Goal: Information Seeking & Learning: Learn about a topic

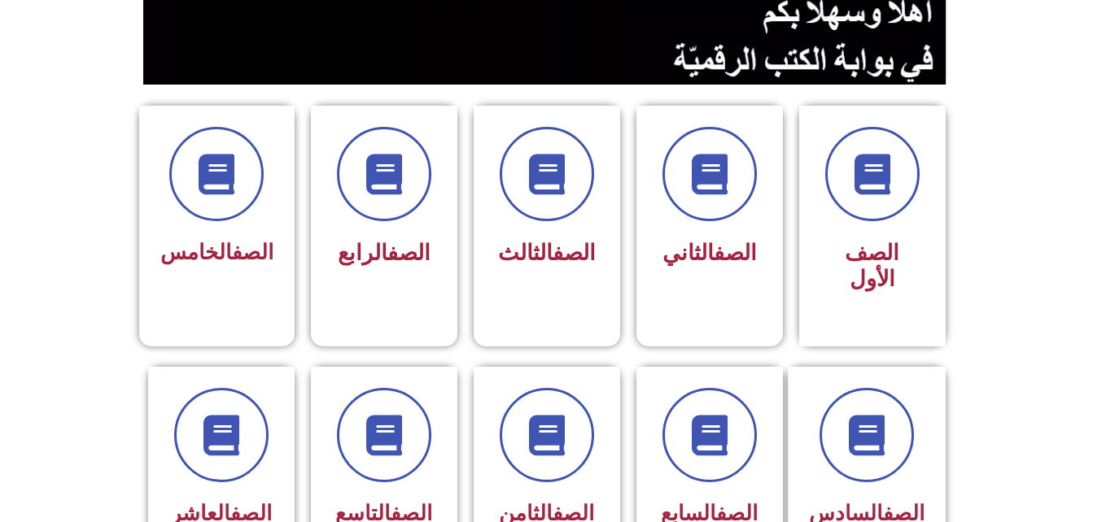
scroll to position [400, 0]
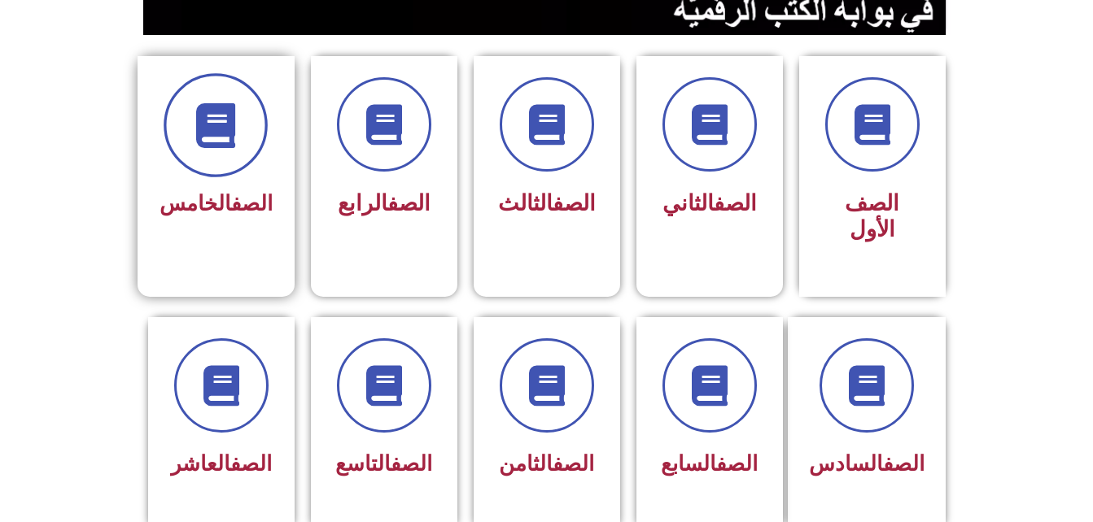
click at [255, 119] on span at bounding box center [216, 125] width 104 height 104
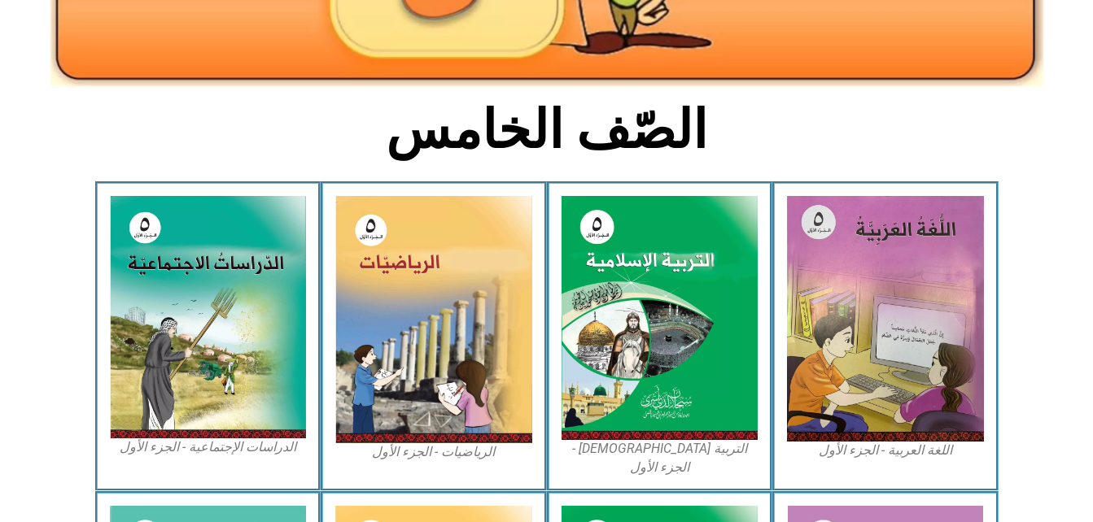
scroll to position [330, 0]
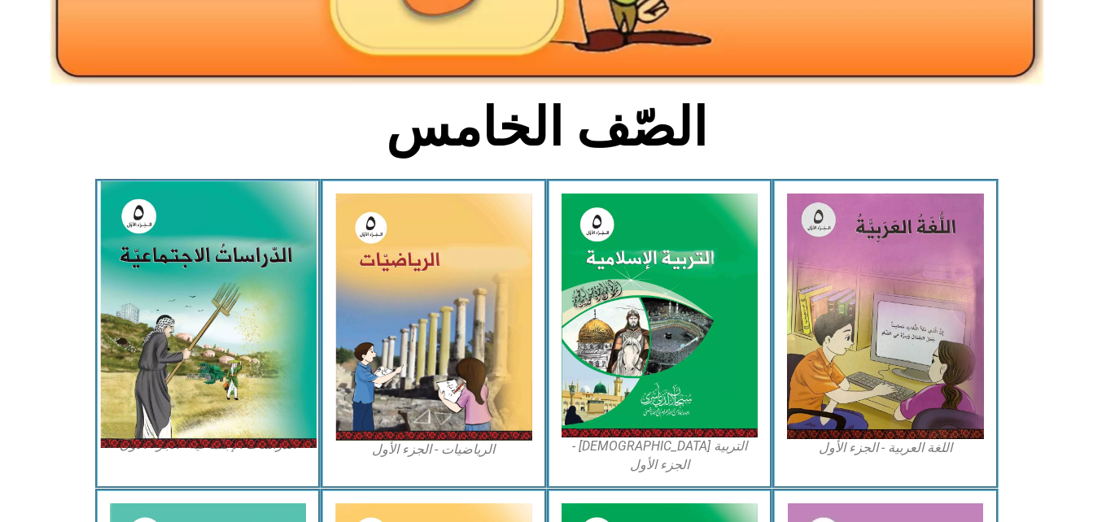
click at [228, 325] on img at bounding box center [207, 314] width 216 height 267
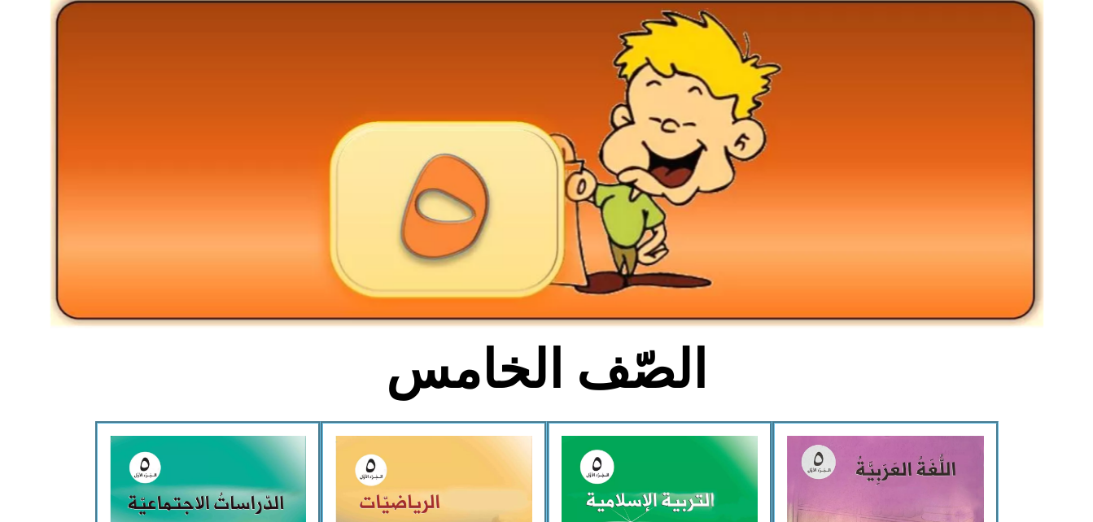
scroll to position [83, 0]
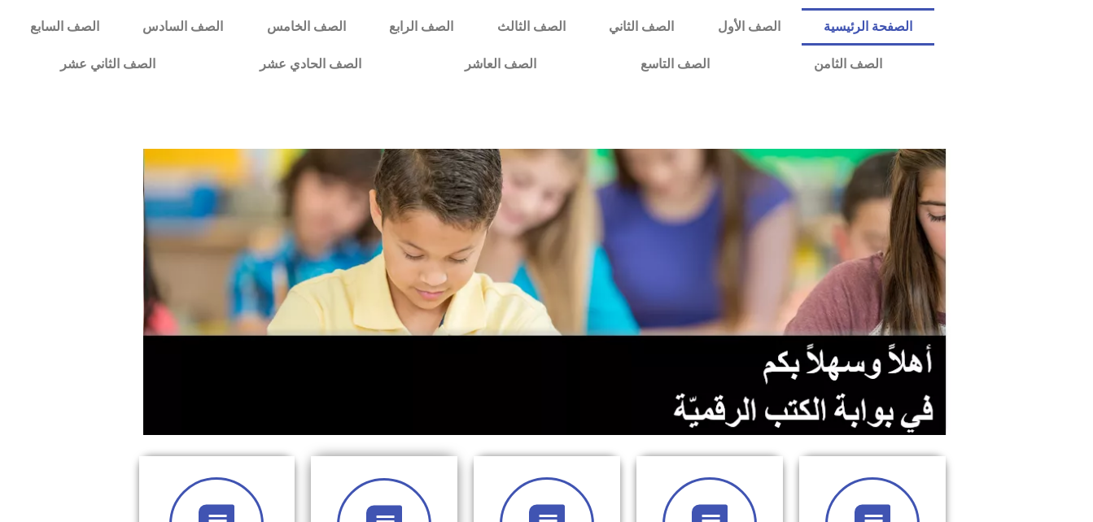
scroll to position [400, 0]
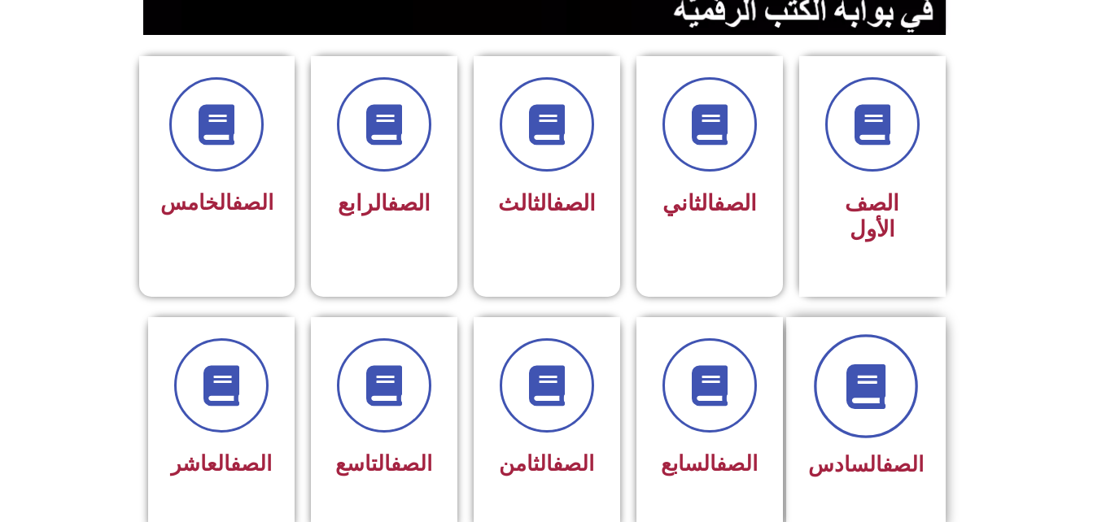
click at [860, 364] on icon at bounding box center [865, 386] width 45 height 45
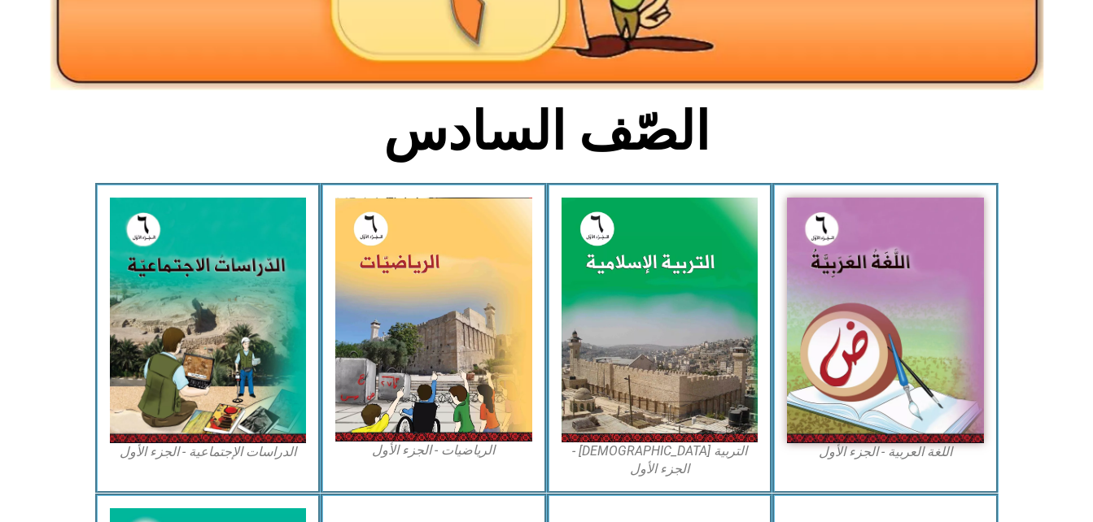
scroll to position [343, 0]
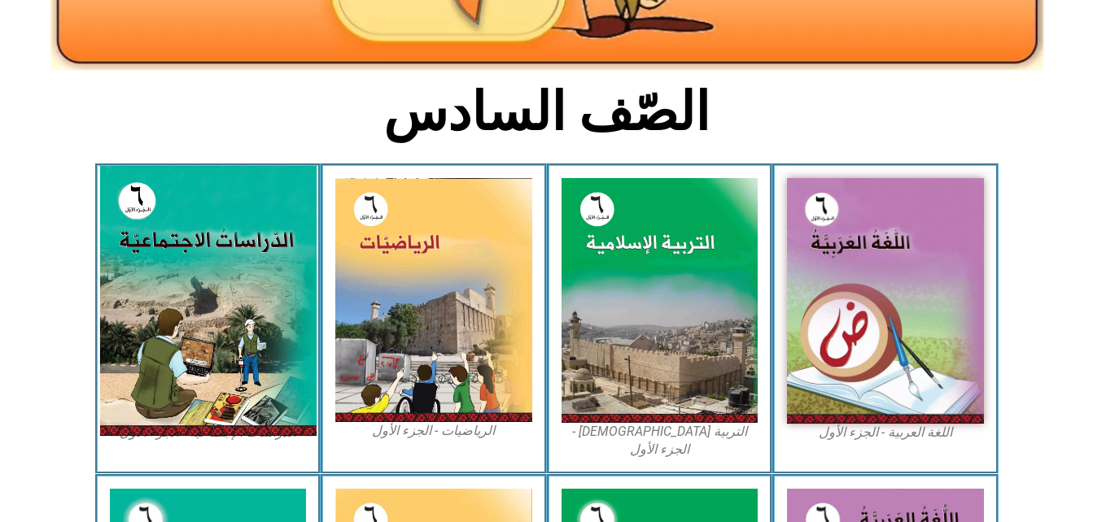
click at [172, 347] on img at bounding box center [207, 301] width 216 height 270
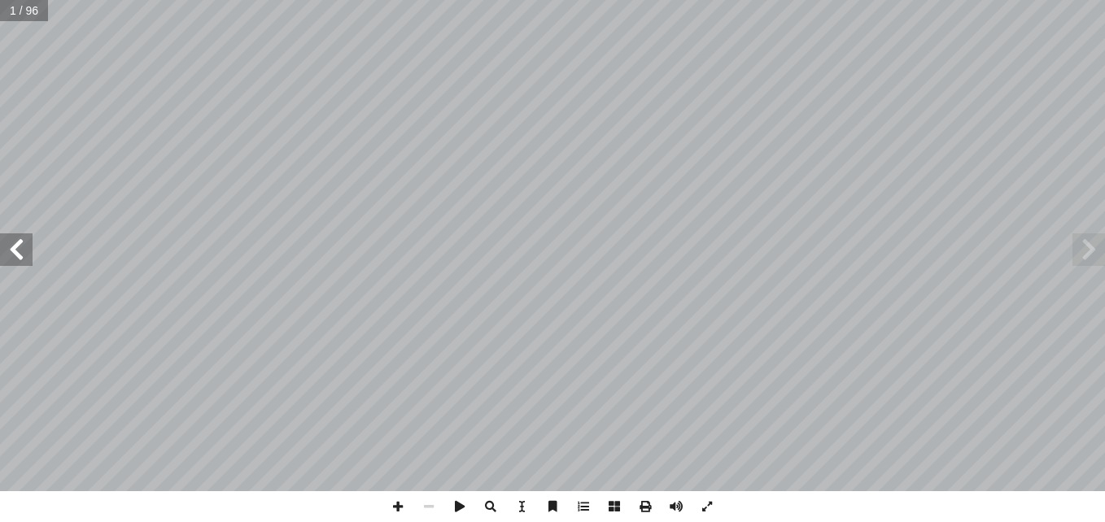
click at [15, 250] on span at bounding box center [16, 250] width 33 height 33
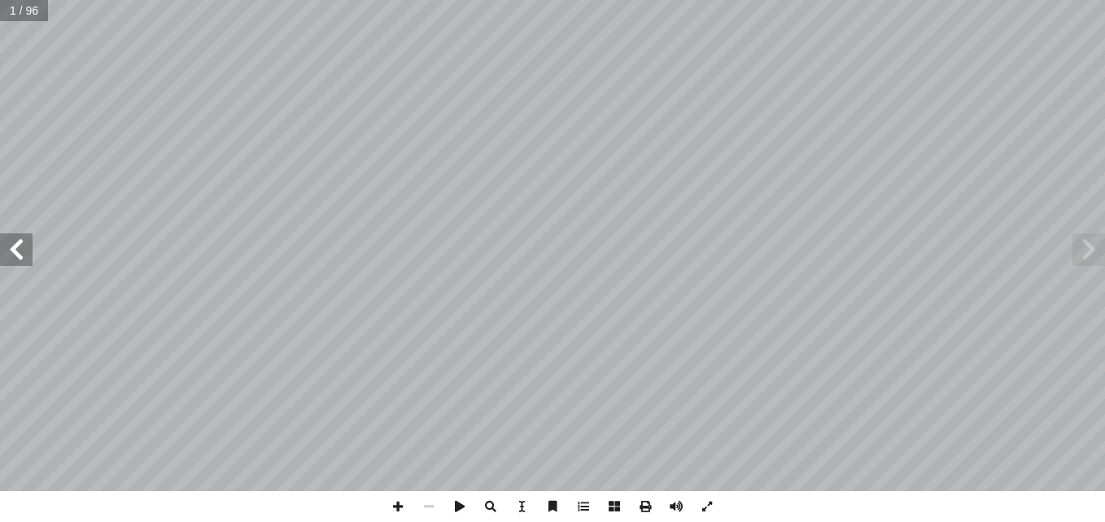
click at [15, 250] on span at bounding box center [16, 250] width 33 height 33
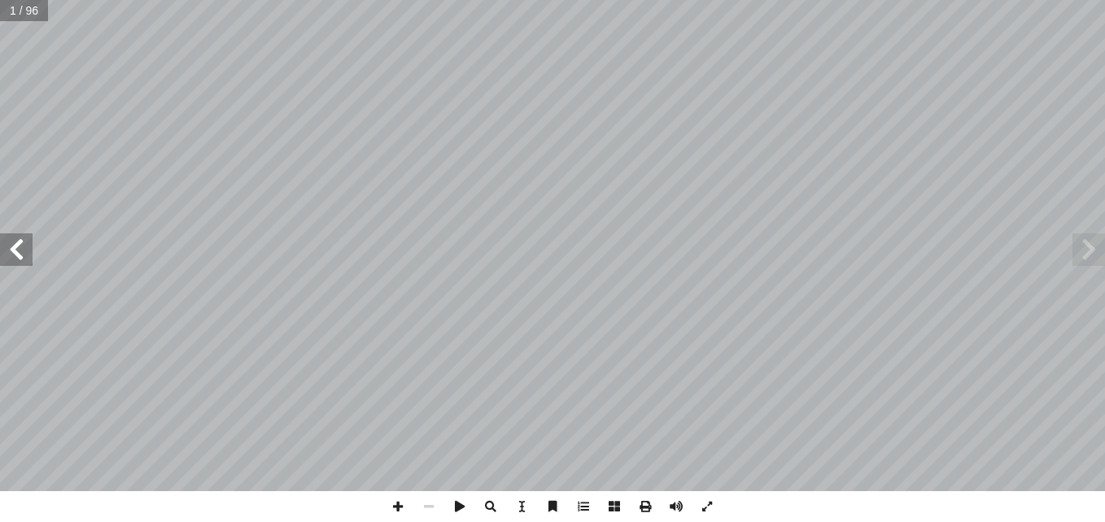
click at [15, 250] on span at bounding box center [16, 250] width 33 height 33
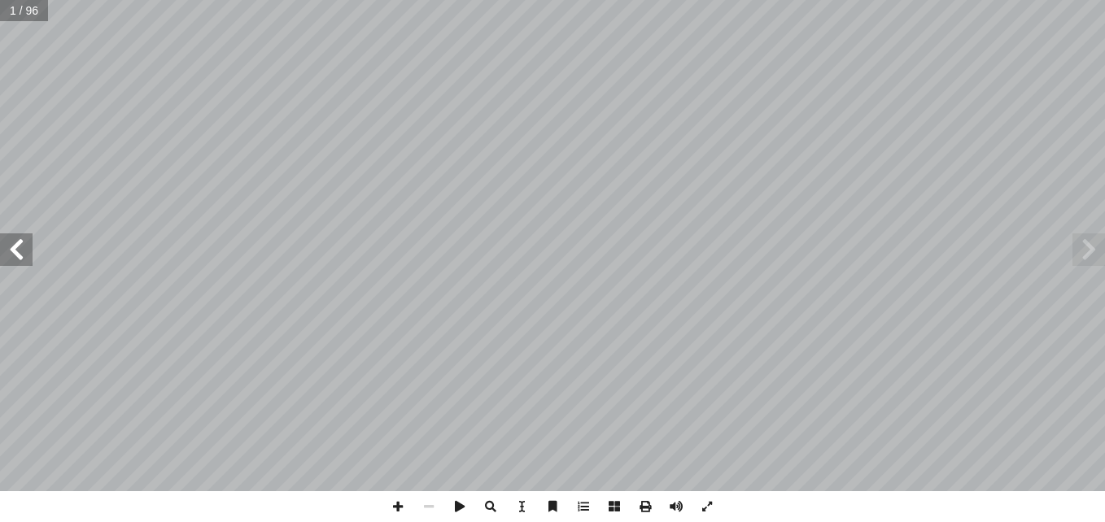
click at [15, 250] on span at bounding box center [16, 250] width 33 height 33
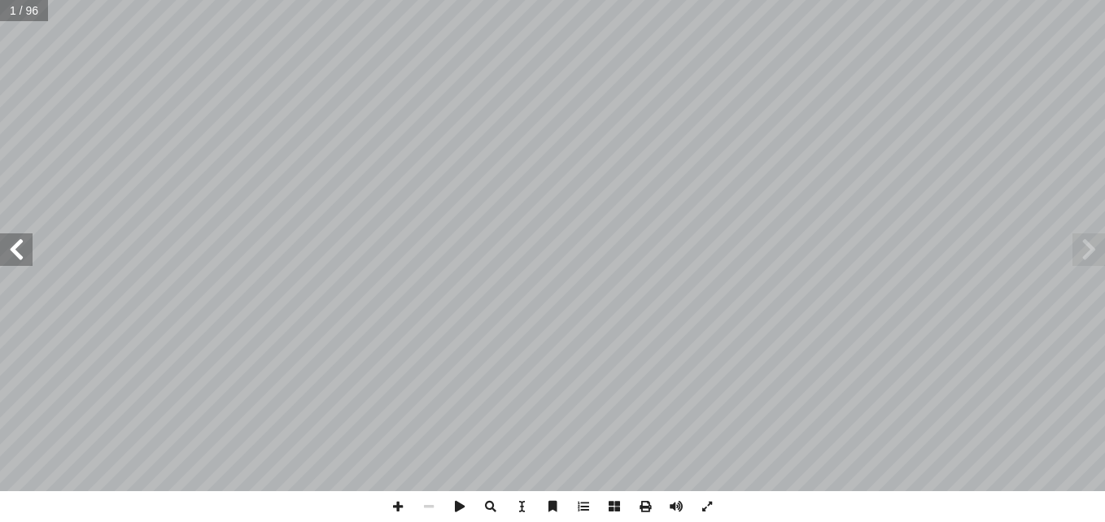
click at [15, 250] on span at bounding box center [16, 250] width 33 height 33
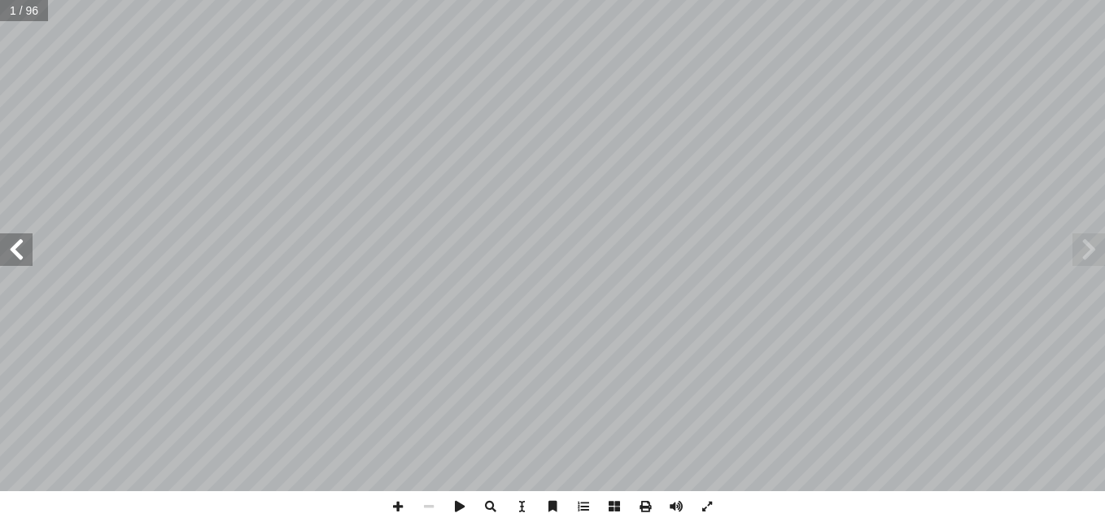
click at [15, 250] on span at bounding box center [16, 250] width 33 height 33
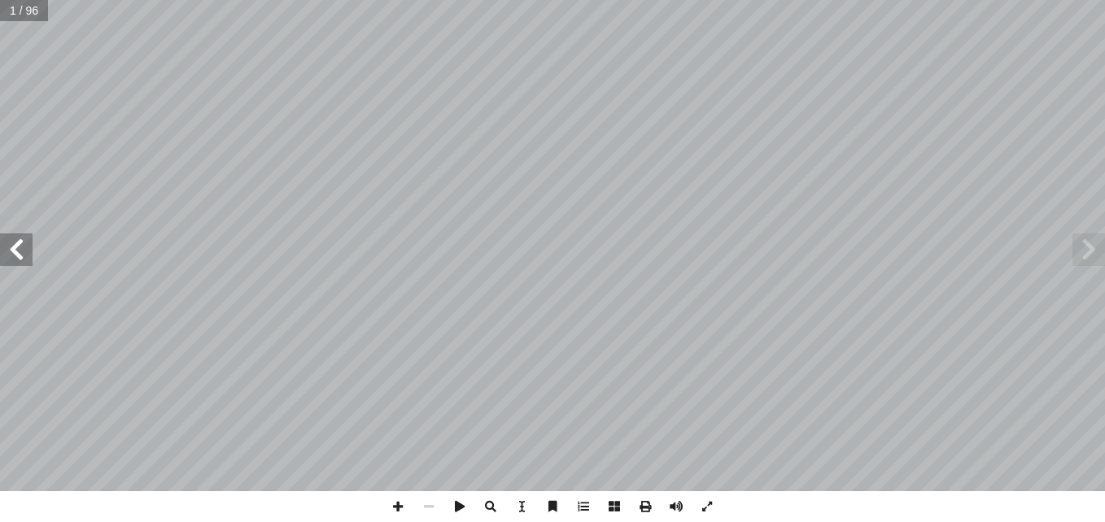
click at [15, 250] on span at bounding box center [16, 250] width 33 height 33
click at [1089, 262] on span at bounding box center [1088, 250] width 33 height 33
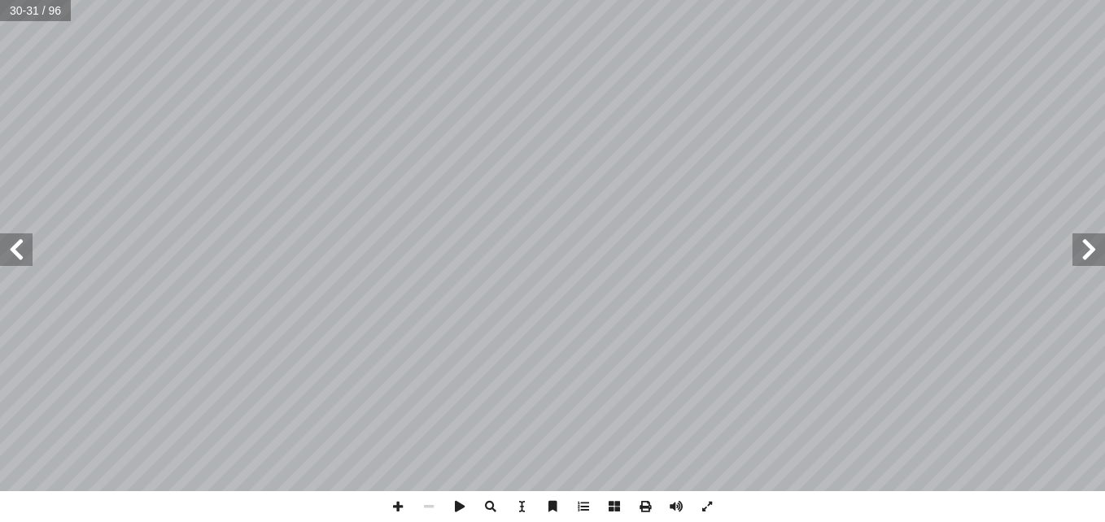
click at [1089, 262] on span at bounding box center [1088, 250] width 33 height 33
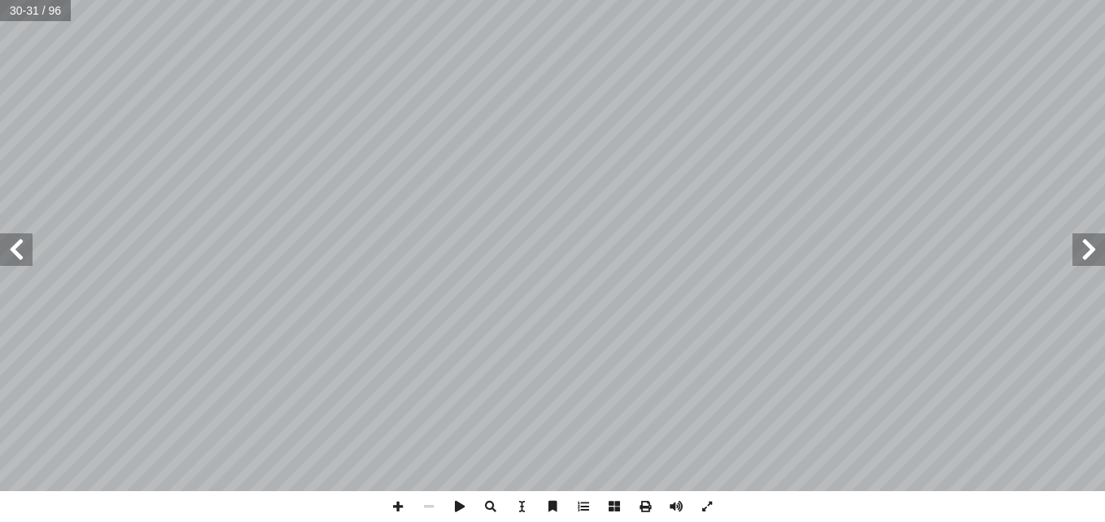
click at [1089, 262] on span at bounding box center [1088, 250] width 33 height 33
click at [1089, 255] on span at bounding box center [1088, 250] width 33 height 33
click at [24, 253] on span at bounding box center [16, 250] width 33 height 33
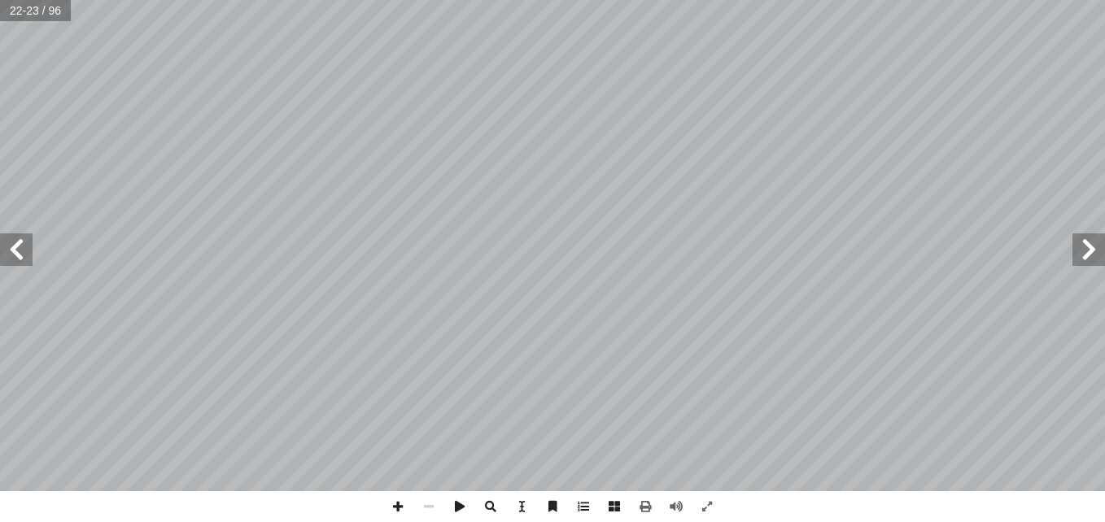
click at [24, 253] on span at bounding box center [16, 250] width 33 height 33
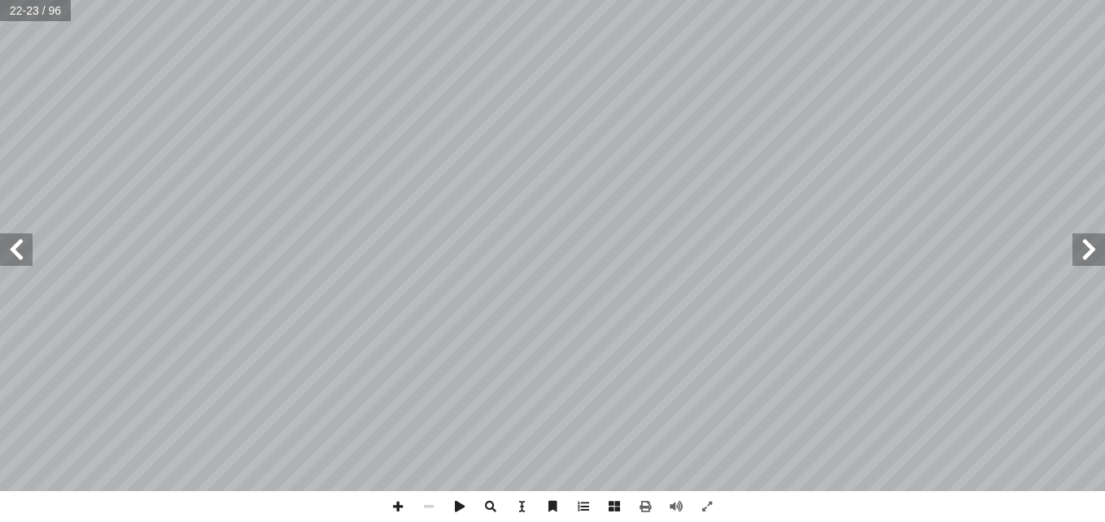
click at [24, 253] on span at bounding box center [16, 250] width 33 height 33
click at [1081, 263] on span at bounding box center [1088, 250] width 33 height 33
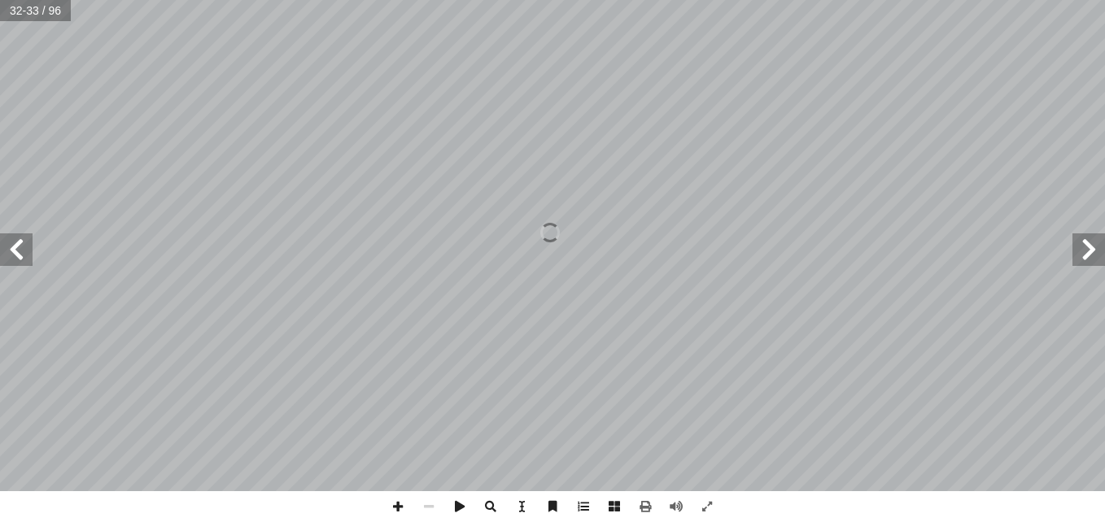
click at [1081, 263] on span at bounding box center [1088, 250] width 33 height 33
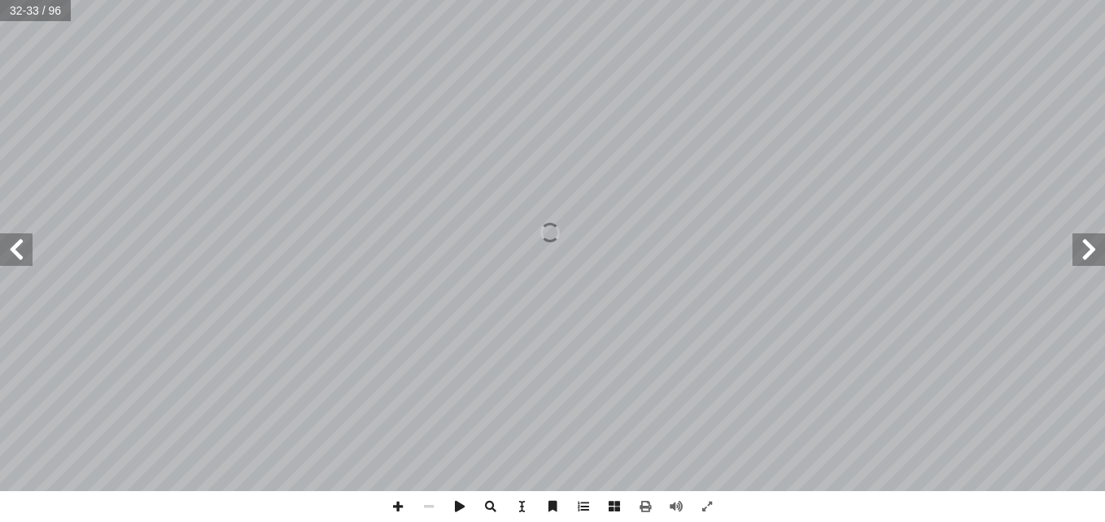
click at [1081, 263] on span at bounding box center [1088, 250] width 33 height 33
click at [1083, 240] on span at bounding box center [1088, 250] width 33 height 33
